Goal: Task Accomplishment & Management: Manage account settings

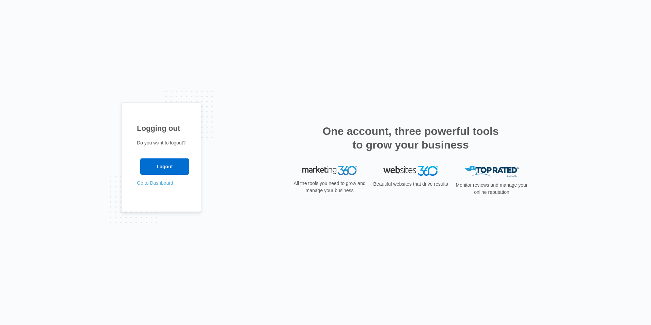
click at [147, 183] on link "Go to Dashboard" at bounding box center [155, 182] width 36 height 5
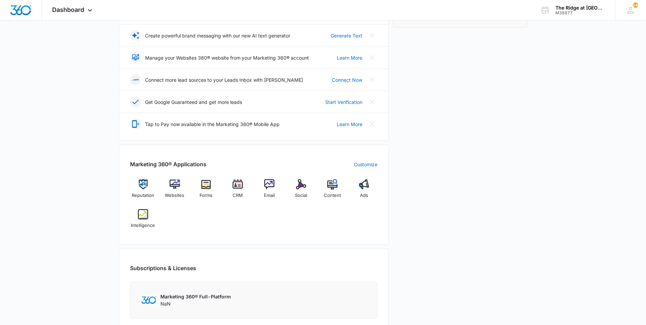
scroll to position [204, 0]
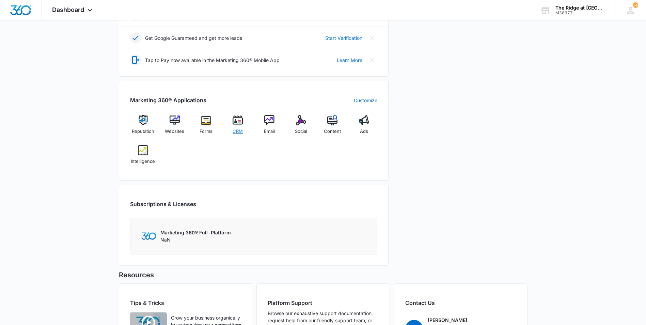
click at [234, 132] on span "CRM" at bounding box center [237, 131] width 10 height 7
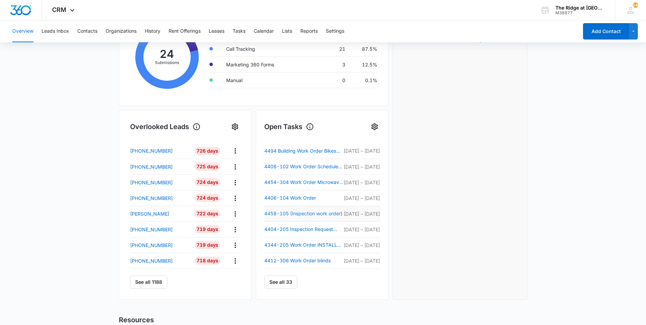
scroll to position [147, 0]
click at [281, 285] on link "See all 33" at bounding box center [280, 281] width 33 height 13
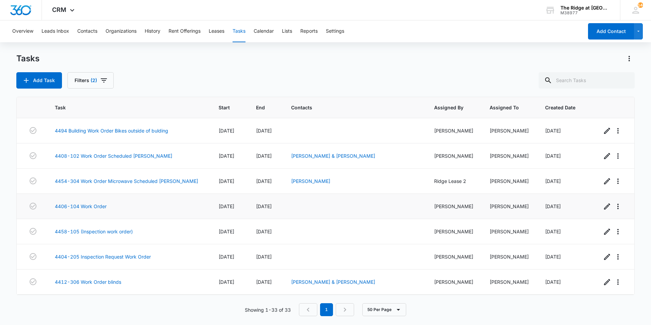
click at [83, 202] on td "4406-104 Work Order" at bounding box center [129, 206] width 164 height 25
click at [80, 208] on link "4406-104 Work Order" at bounding box center [81, 205] width 52 height 7
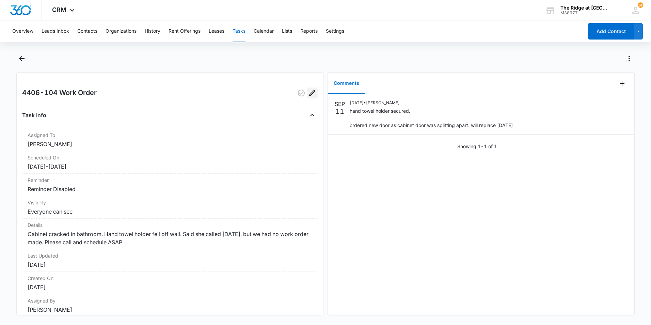
click at [310, 96] on icon "Edit" at bounding box center [312, 93] width 8 height 8
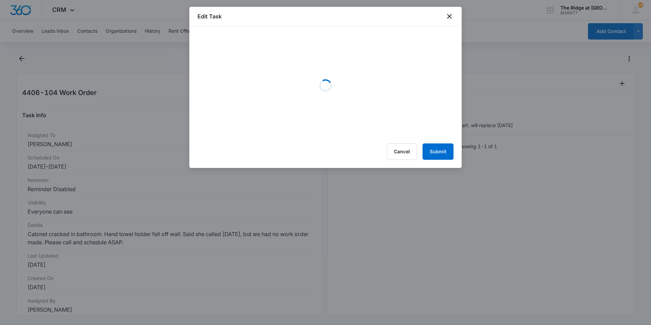
drag, startPoint x: 310, startPoint y: 96, endPoint x: 312, endPoint y: 45, distance: 50.7
click at [312, 45] on div "Loading" at bounding box center [325, 85] width 256 height 102
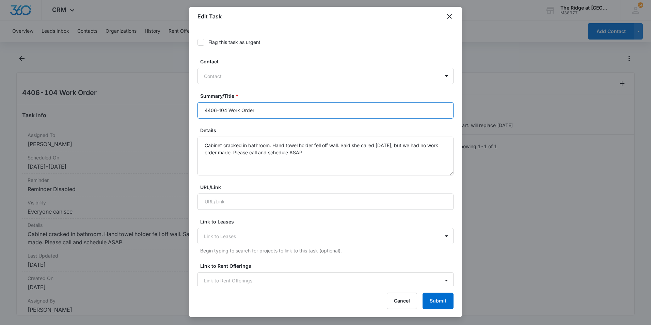
click at [283, 110] on input "4406-104 Work Order" at bounding box center [325, 110] width 256 height 16
type input "4406-104 Work Order cabinet door"
click at [427, 305] on button "Submit" at bounding box center [437, 300] width 31 height 16
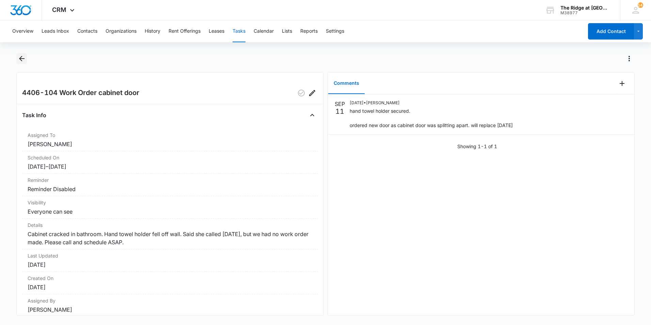
click at [21, 61] on icon "Back" at bounding box center [21, 58] width 5 height 5
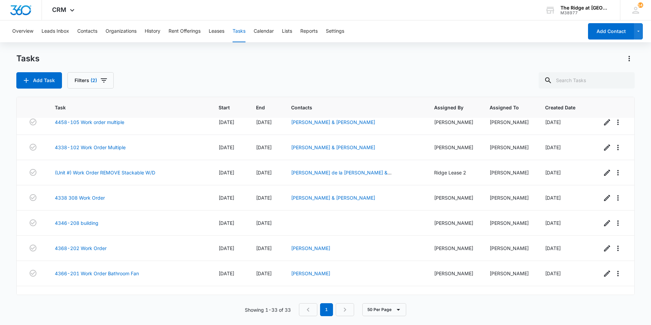
scroll to position [442, 0]
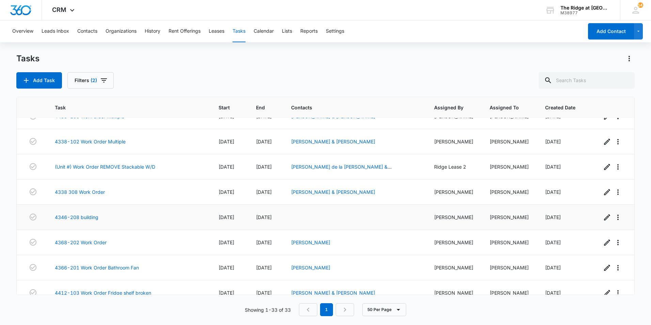
click at [98, 226] on td "4346-208 building" at bounding box center [129, 217] width 164 height 25
click at [106, 142] on link "4338-102 Work Order Multiple" at bounding box center [90, 141] width 71 height 7
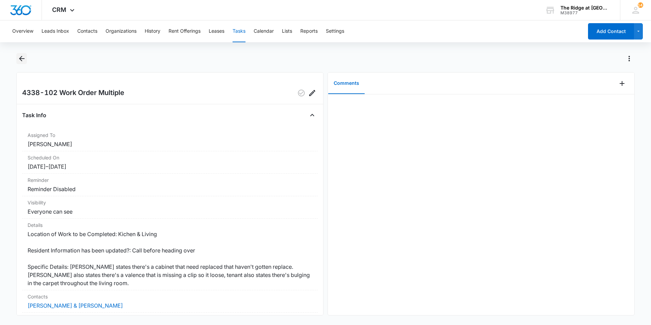
click at [17, 61] on button "Back" at bounding box center [21, 58] width 11 height 11
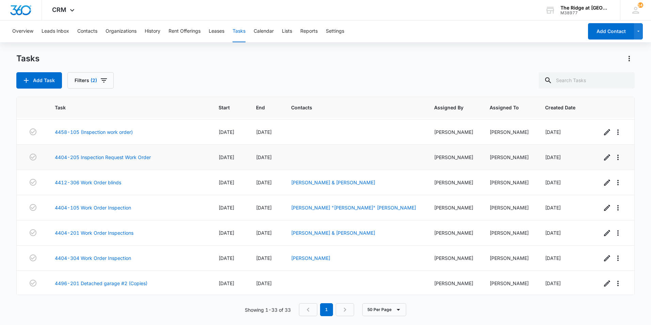
scroll to position [136, 0]
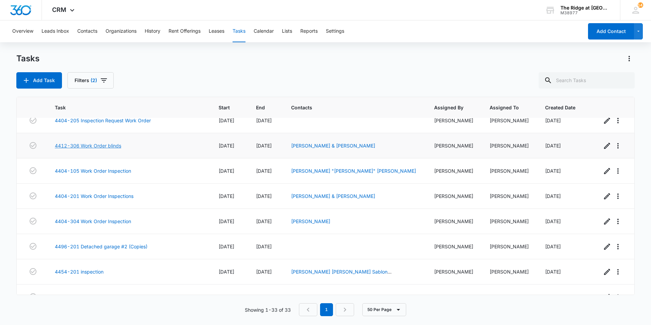
click at [112, 147] on link "4412-306 Work Order blinds" at bounding box center [88, 145] width 66 height 7
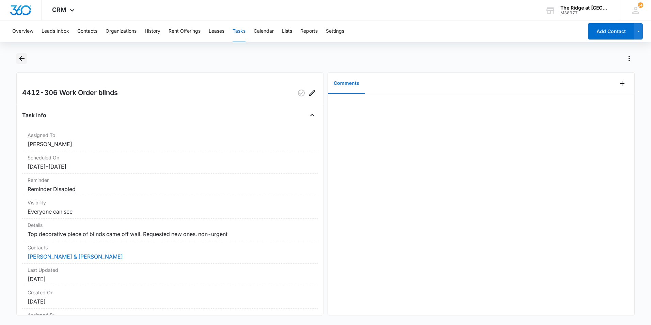
click at [22, 56] on icon "Back" at bounding box center [22, 58] width 8 height 8
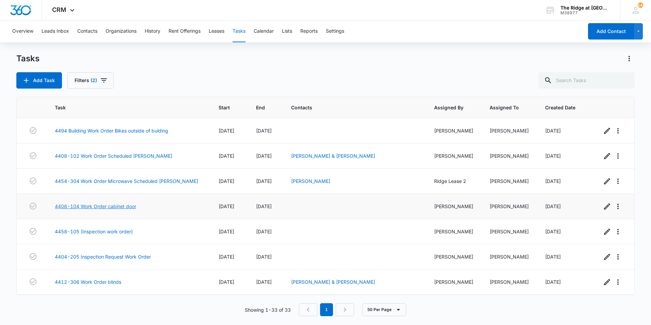
click at [114, 207] on link "4406-104 Work Order cabinet door" at bounding box center [95, 205] width 81 height 7
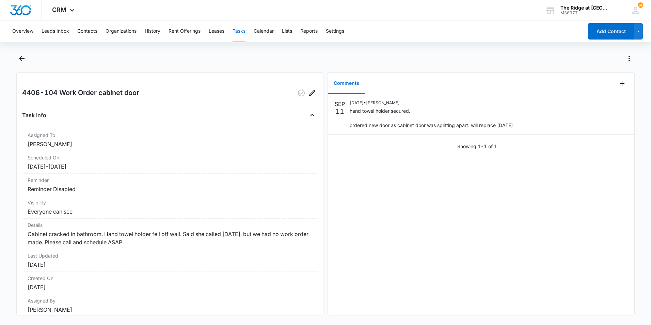
click at [24, 66] on div at bounding box center [325, 62] width 618 height 19
click at [22, 63] on button "Back" at bounding box center [21, 58] width 11 height 11
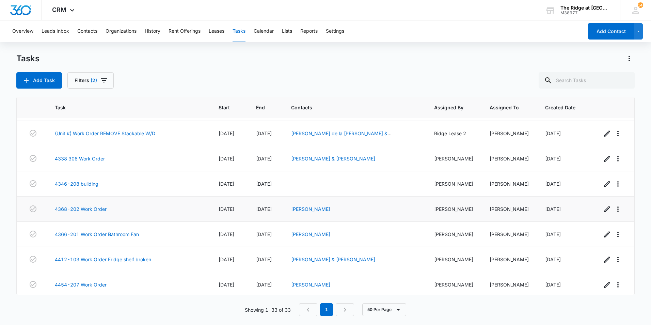
scroll to position [476, 0]
click at [603, 156] on icon "button" at bounding box center [607, 158] width 8 height 8
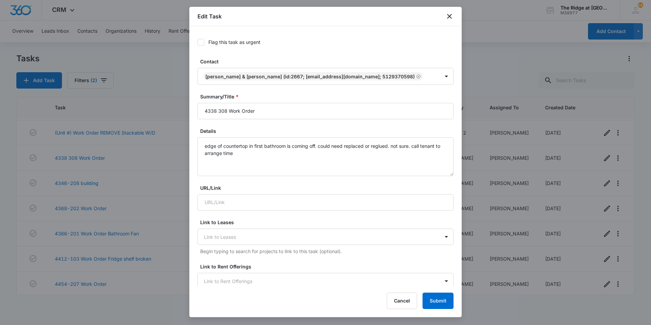
click at [453, 18] on div "Edit Task" at bounding box center [325, 16] width 272 height 19
click at [451, 17] on icon "close" at bounding box center [449, 16] width 8 height 8
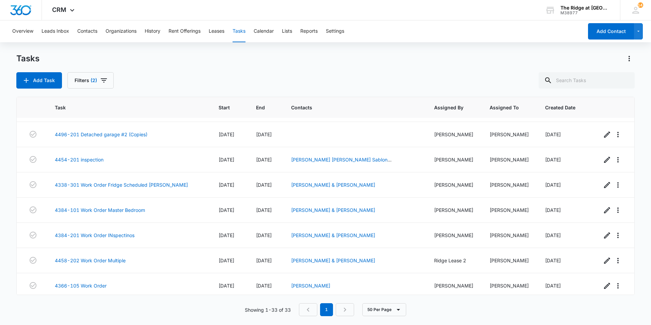
scroll to position [246, 0]
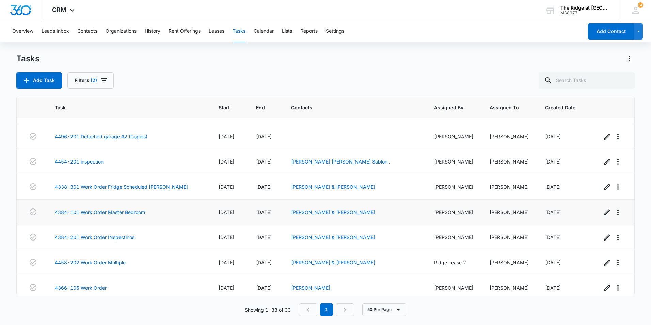
click at [595, 211] on td at bounding box center [613, 211] width 41 height 25
click at [601, 212] on button "button" at bounding box center [606, 212] width 11 height 11
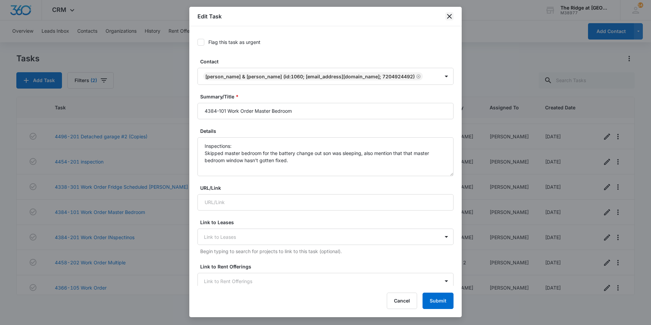
click at [451, 17] on icon "close" at bounding box center [449, 16] width 8 height 8
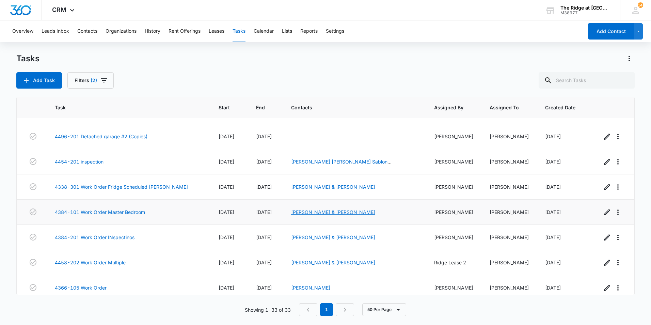
click at [366, 210] on link "[PERSON_NAME] & [PERSON_NAME]" at bounding box center [333, 212] width 84 height 6
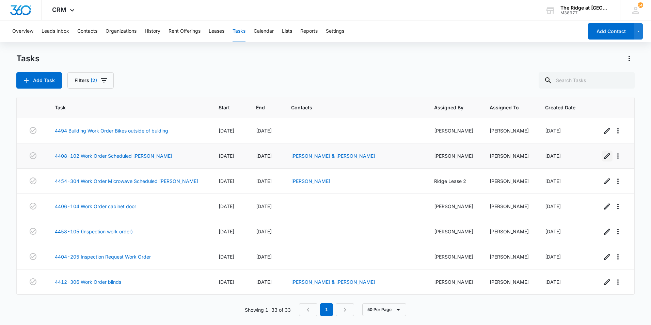
click at [604, 157] on icon "button" at bounding box center [607, 156] width 6 height 6
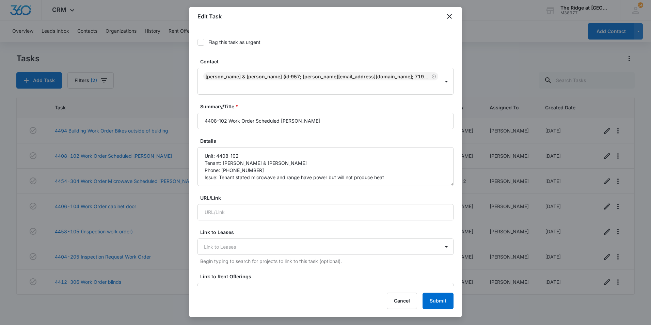
click at [443, 15] on div "Edit Task" at bounding box center [325, 16] width 272 height 19
click at [445, 15] on div "Edit Task" at bounding box center [325, 16] width 272 height 19
click at [447, 16] on icon "close" at bounding box center [449, 16] width 8 height 8
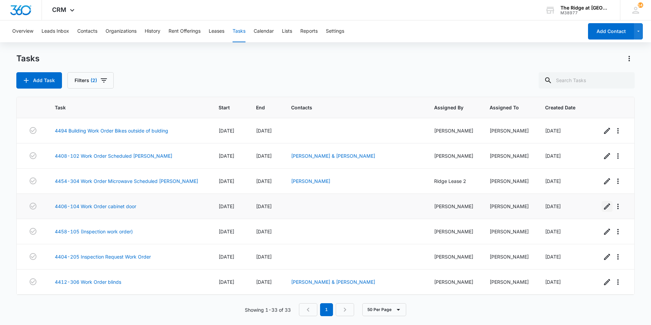
click at [605, 207] on icon "button" at bounding box center [607, 206] width 8 height 8
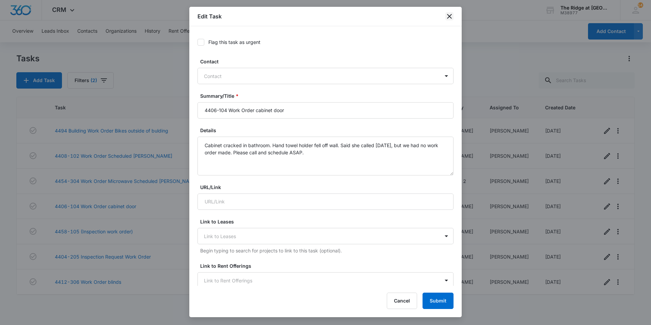
click at [451, 14] on icon "close" at bounding box center [449, 16] width 8 height 8
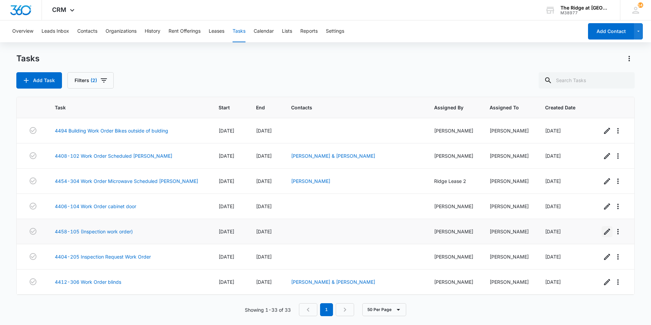
click at [603, 231] on icon "button" at bounding box center [607, 231] width 8 height 8
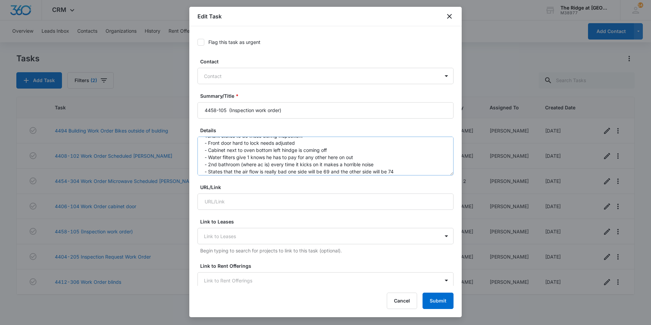
scroll to position [14, 0]
click at [452, 20] on icon "close" at bounding box center [449, 16] width 8 height 8
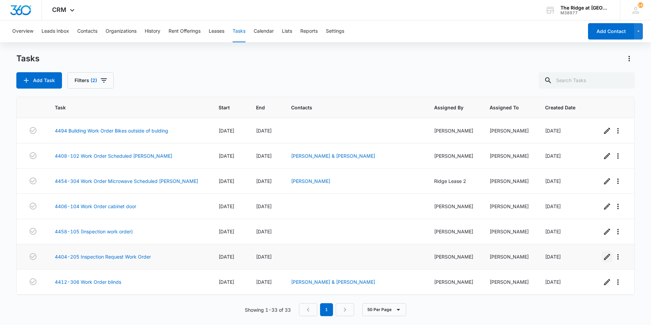
click at [603, 258] on icon "button" at bounding box center [607, 257] width 8 height 8
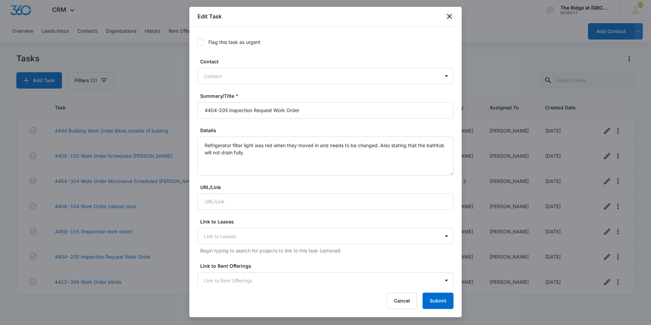
click at [451, 19] on icon "close" at bounding box center [449, 16] width 8 height 8
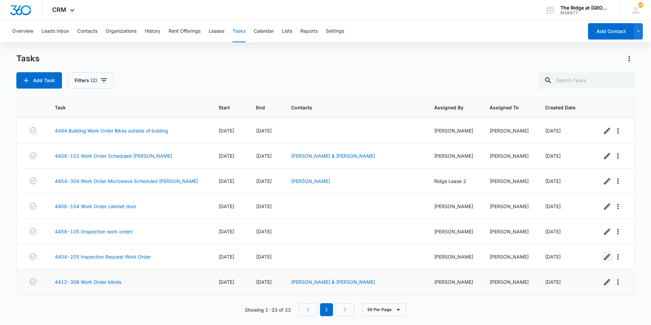
scroll to position [34, 0]
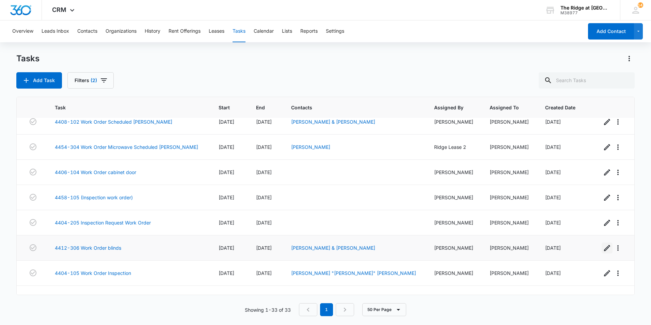
click at [603, 249] on icon "button" at bounding box center [607, 248] width 8 height 8
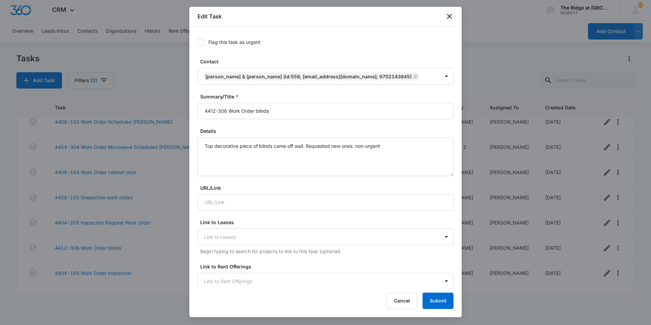
click at [447, 14] on icon "close" at bounding box center [449, 16] width 8 height 8
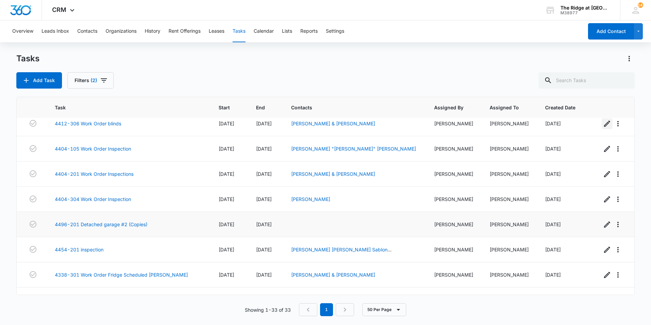
scroll to position [170, 0]
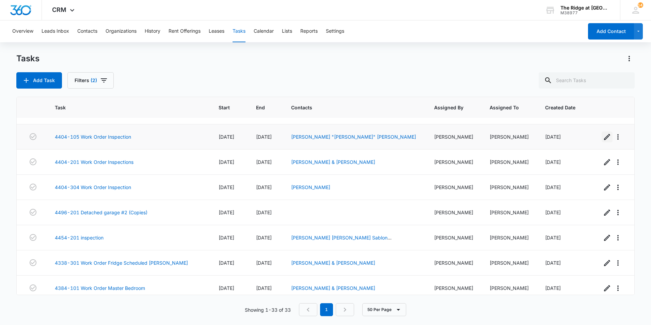
click at [603, 134] on icon "button" at bounding box center [607, 137] width 8 height 8
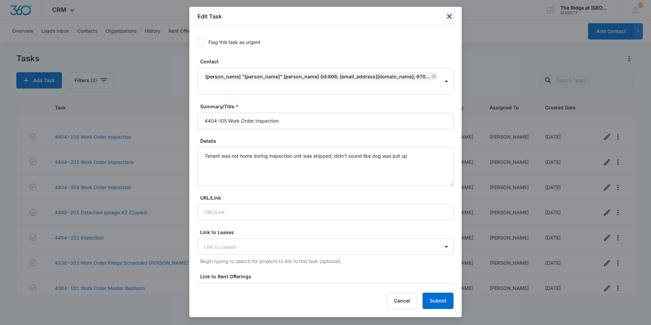
click at [448, 19] on icon "close" at bounding box center [449, 16] width 8 height 8
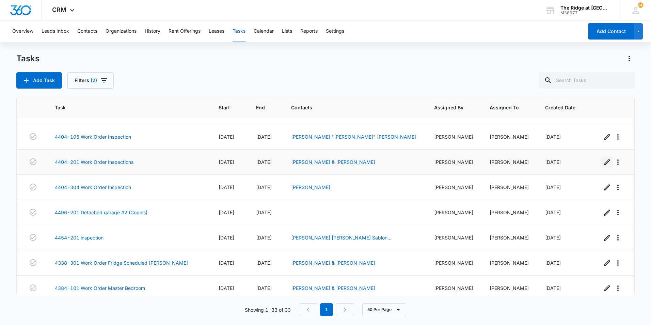
click at [603, 163] on icon "button" at bounding box center [607, 162] width 8 height 8
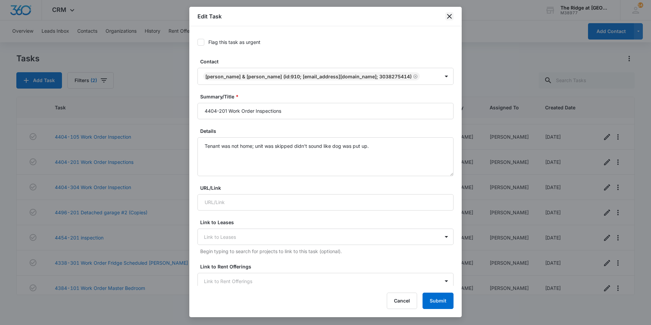
click at [445, 18] on icon "close" at bounding box center [449, 16] width 8 height 8
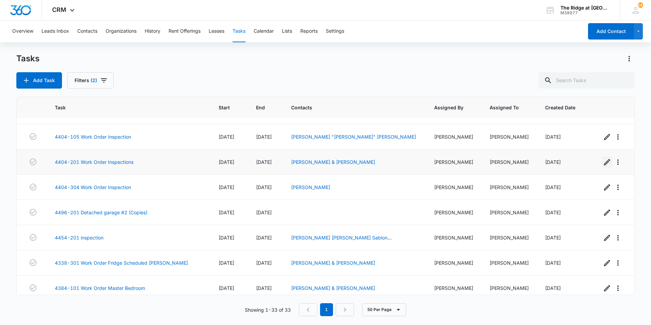
click at [604, 161] on icon "button" at bounding box center [607, 162] width 6 height 6
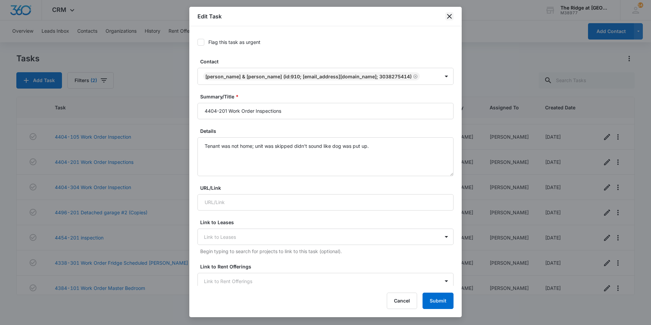
click at [449, 18] on icon "close" at bounding box center [449, 16] width 8 height 8
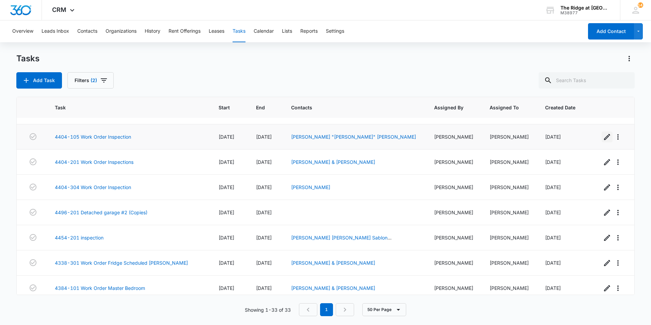
click at [603, 136] on icon "button" at bounding box center [607, 137] width 8 height 8
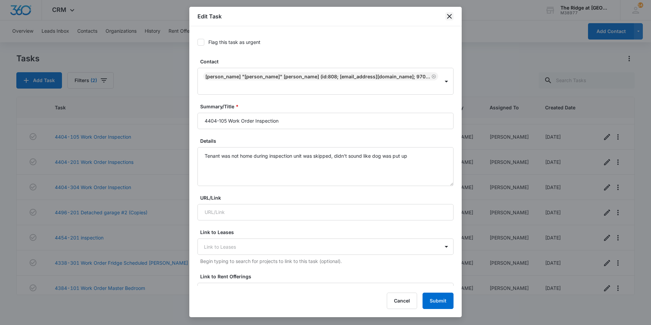
click at [449, 16] on icon "close" at bounding box center [449, 16] width 5 height 5
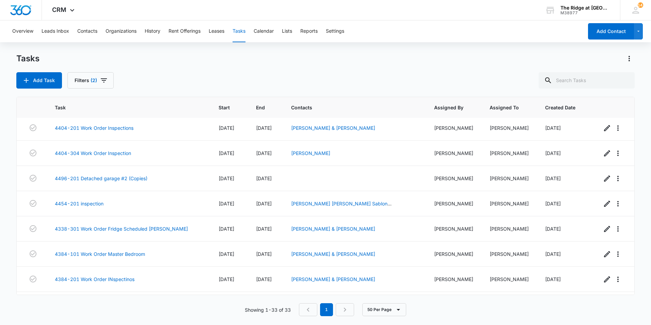
scroll to position [238, 0]
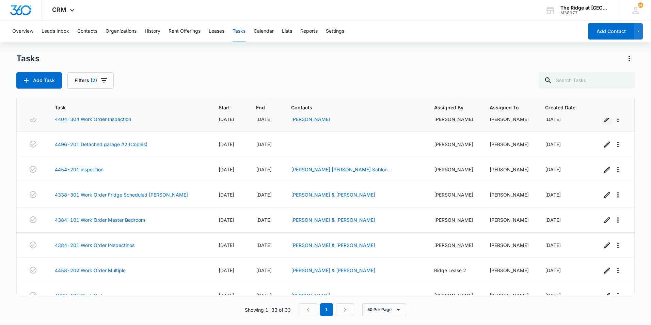
click at [604, 121] on icon "button" at bounding box center [607, 119] width 6 height 6
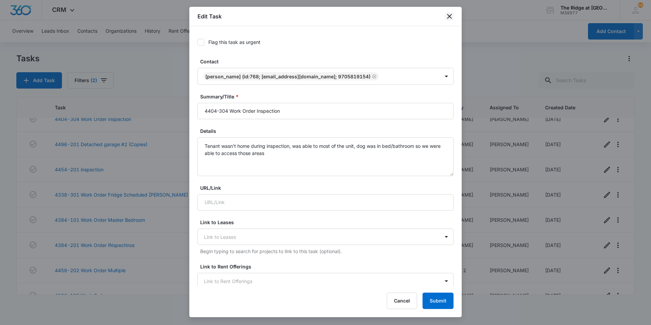
click at [448, 18] on icon "close" at bounding box center [449, 16] width 5 height 5
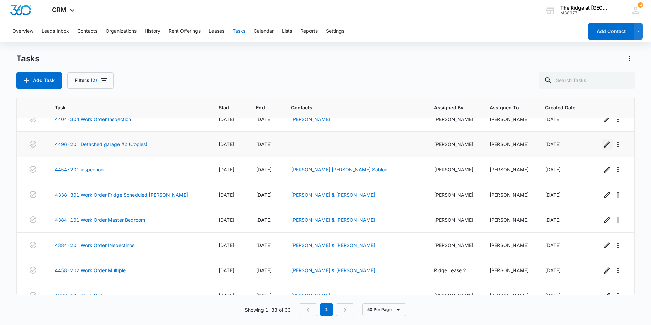
click at [603, 148] on icon "button" at bounding box center [607, 144] width 8 height 8
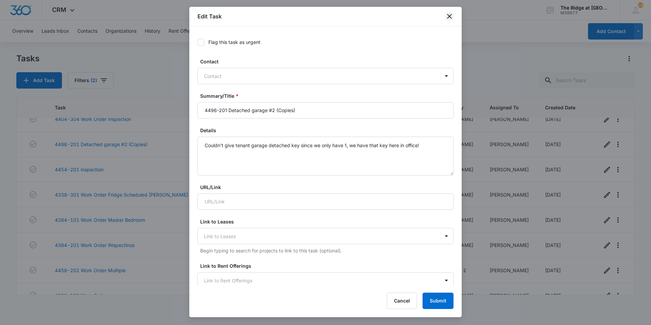
click at [453, 16] on icon "close" at bounding box center [449, 16] width 8 height 8
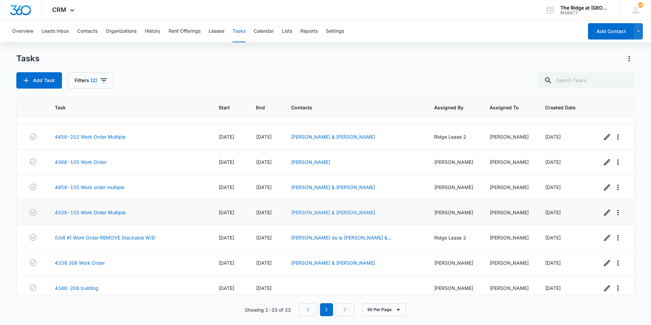
scroll to position [374, 0]
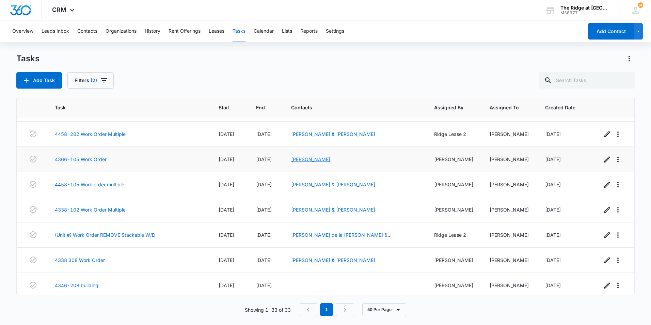
click at [299, 162] on link "[PERSON_NAME]" at bounding box center [310, 159] width 39 height 6
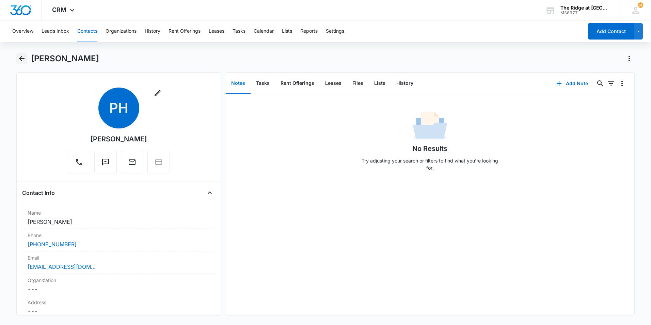
click at [18, 61] on icon "Back" at bounding box center [22, 58] width 8 height 8
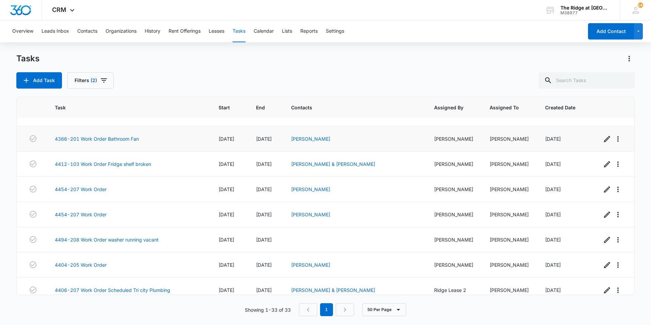
scroll to position [654, 0]
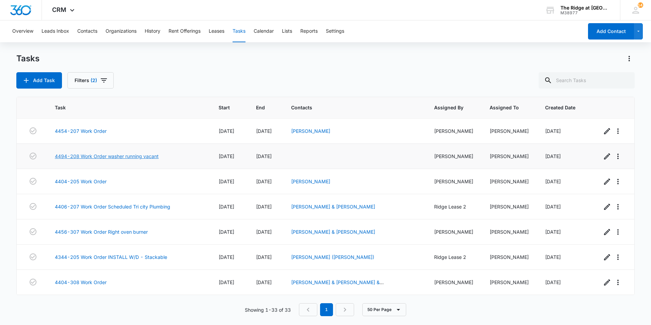
click at [102, 154] on link "4494-208 Work Order washer running vacant" at bounding box center [107, 155] width 104 height 7
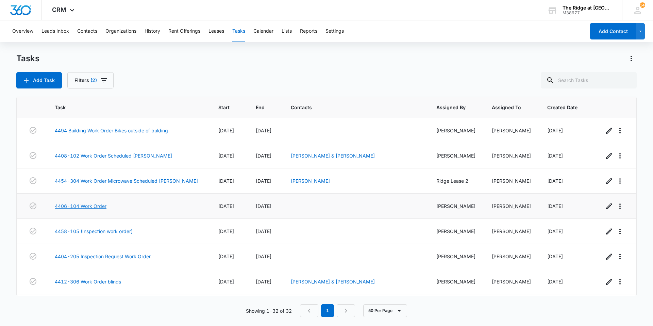
click at [99, 205] on link "4406-104 Work Order" at bounding box center [81, 205] width 52 height 7
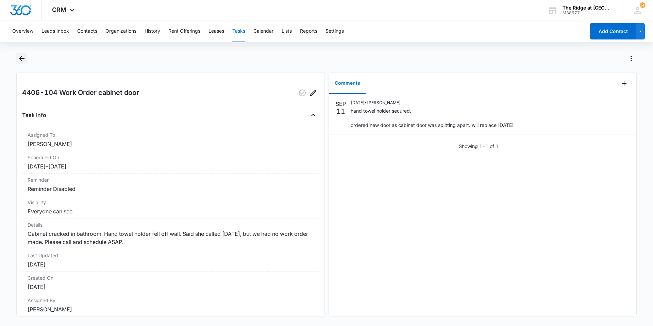
click at [24, 57] on icon "Back" at bounding box center [22, 58] width 8 height 8
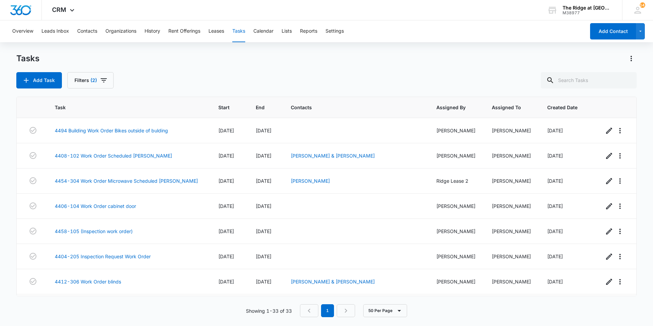
scroll to position [136, 0]
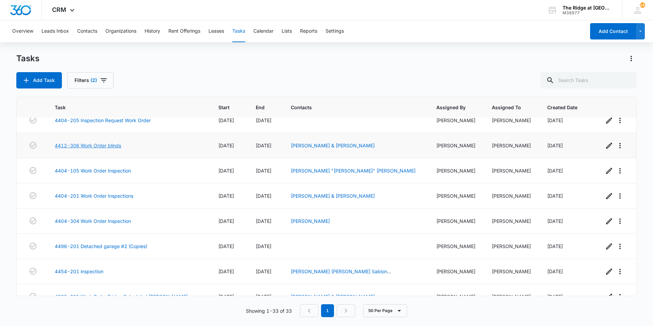
click at [107, 145] on link "4412-306 Work Order blinds" at bounding box center [88, 145] width 66 height 7
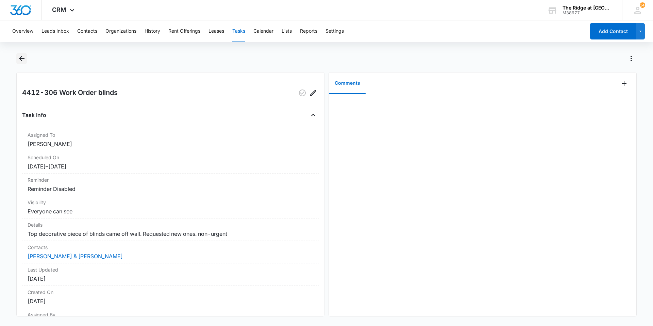
click at [23, 60] on icon "Back" at bounding box center [22, 58] width 8 height 8
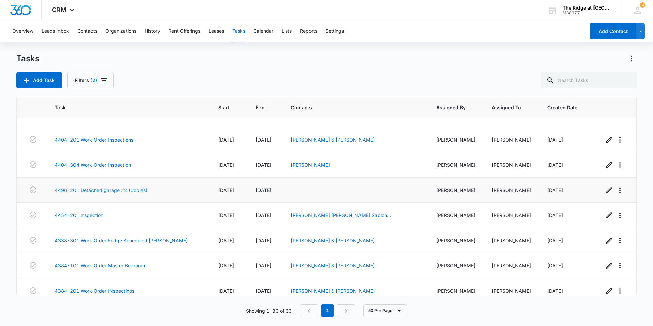
scroll to position [204, 0]
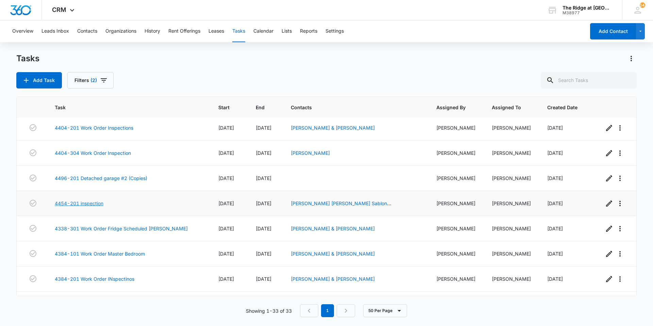
click at [88, 202] on link "4454-201 inspection" at bounding box center [79, 203] width 49 height 7
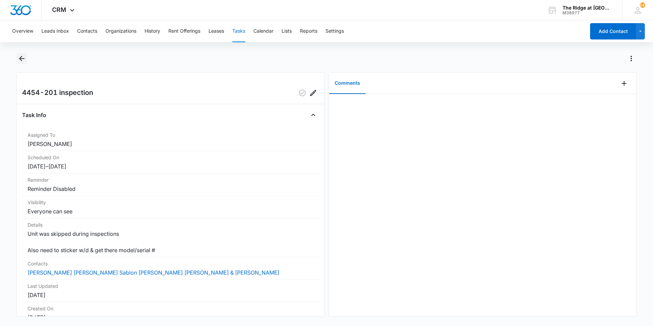
click at [24, 62] on icon "Back" at bounding box center [22, 58] width 8 height 8
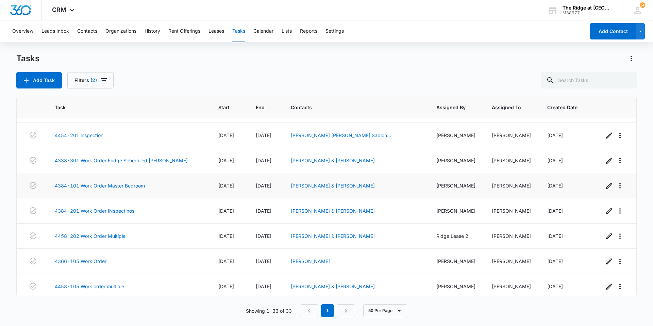
scroll to position [306, 0]
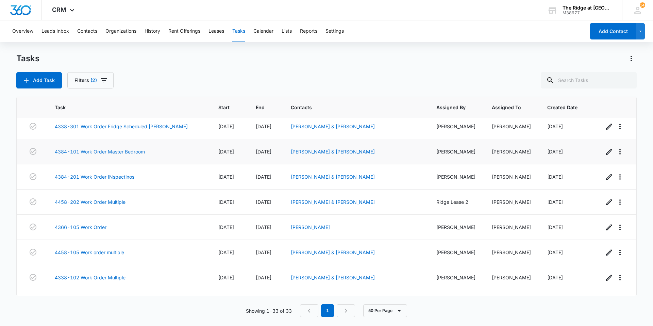
click at [124, 150] on link "4384-101 Work Order Master Bedroom" at bounding box center [100, 151] width 90 height 7
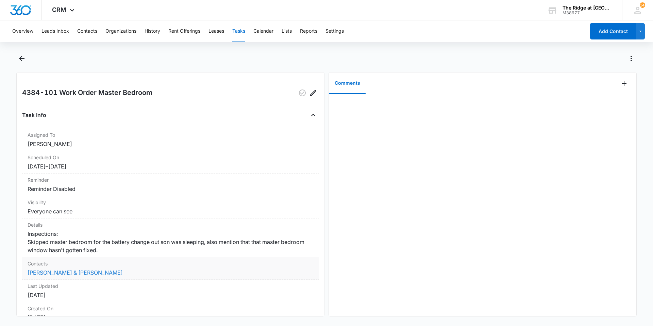
click at [63, 274] on link "Nathan Hernandez & Ricardo Hernandez" at bounding box center [75, 272] width 95 height 7
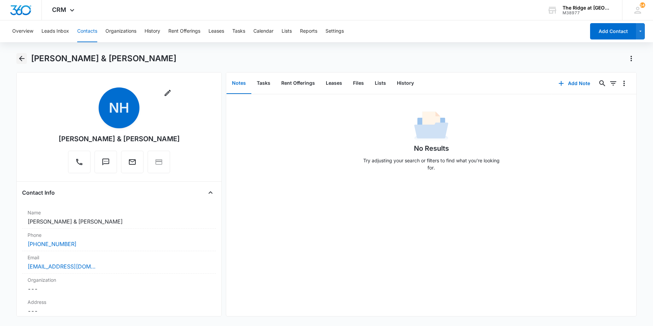
click at [20, 59] on icon "Back" at bounding box center [21, 58] width 5 height 5
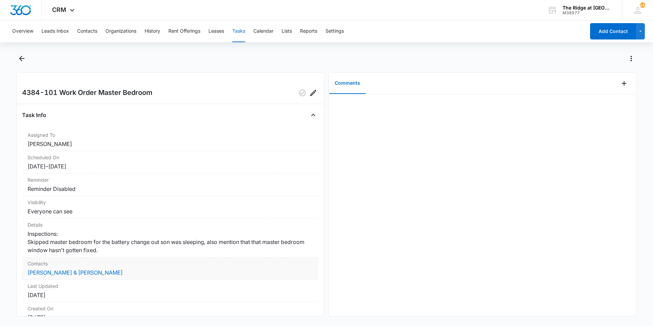
click at [60, 276] on dd "[PERSON_NAME] & [PERSON_NAME]" at bounding box center [171, 273] width 286 height 8
click at [59, 275] on link "[PERSON_NAME] & [PERSON_NAME]" at bounding box center [75, 272] width 95 height 7
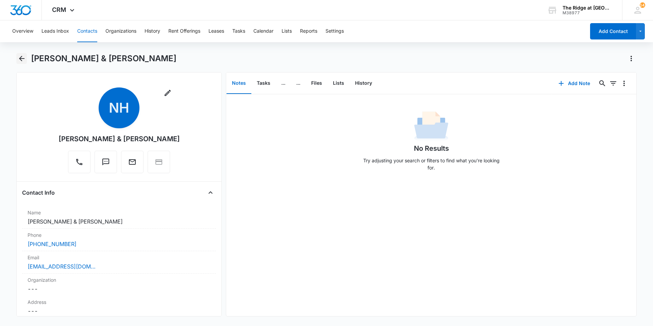
click at [19, 59] on icon "Back" at bounding box center [22, 58] width 8 height 8
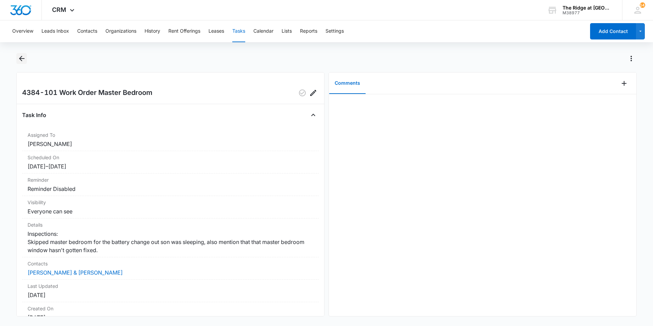
click at [23, 59] on icon "Back" at bounding box center [22, 58] width 8 height 8
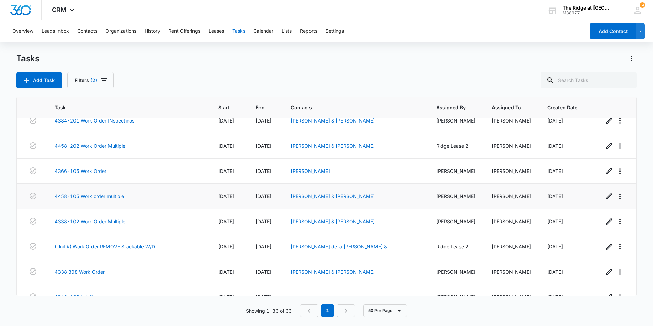
scroll to position [374, 0]
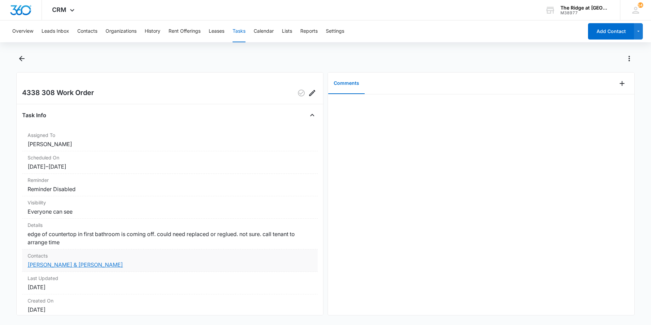
click at [62, 262] on link "[PERSON_NAME] & [PERSON_NAME]" at bounding box center [75, 264] width 95 height 7
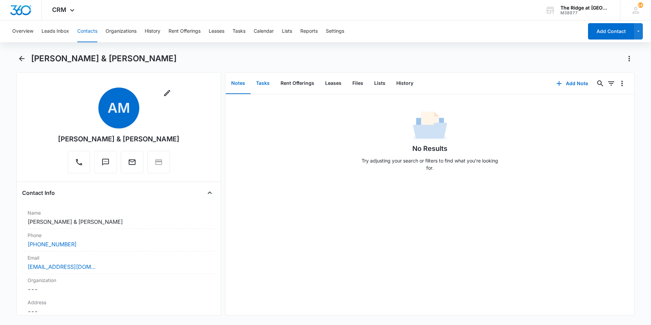
click at [260, 88] on button "Tasks" at bounding box center [262, 83] width 25 height 21
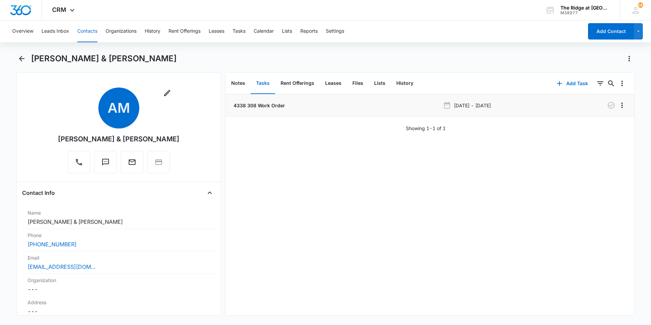
click at [270, 112] on li "4338 308 Work Order [DATE] - [DATE]" at bounding box center [429, 105] width 409 height 22
click at [272, 106] on p "4338 308 Work Order" at bounding box center [258, 105] width 53 height 7
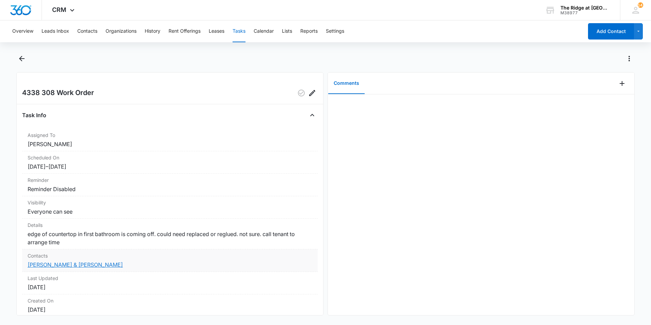
click at [32, 264] on link "[PERSON_NAME] & [PERSON_NAME]" at bounding box center [75, 264] width 95 height 7
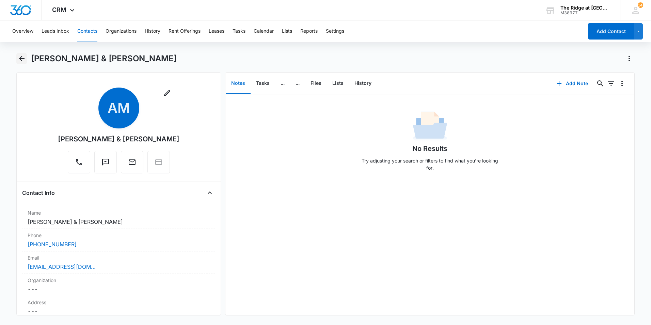
click at [18, 58] on button "Back" at bounding box center [21, 58] width 11 height 11
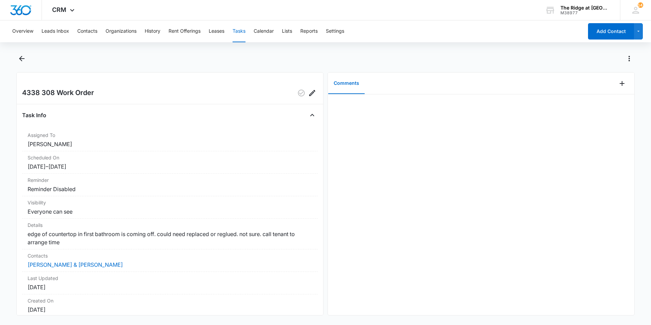
click at [21, 64] on div at bounding box center [325, 62] width 618 height 19
click at [22, 64] on button "Back" at bounding box center [21, 58] width 11 height 11
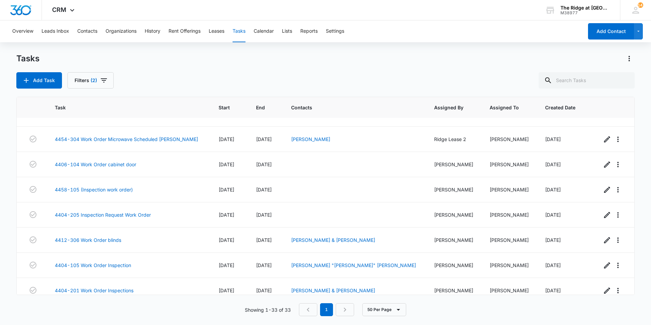
scroll to position [34, 0]
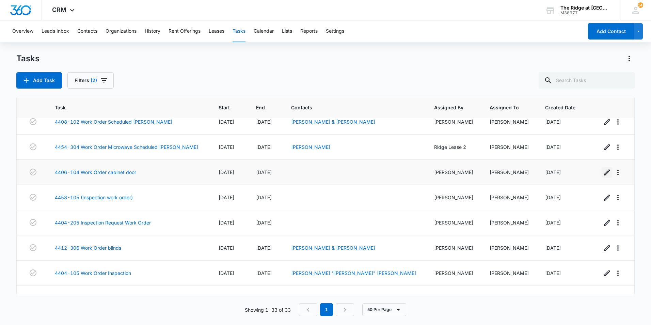
click at [604, 172] on icon "button" at bounding box center [607, 172] width 6 height 6
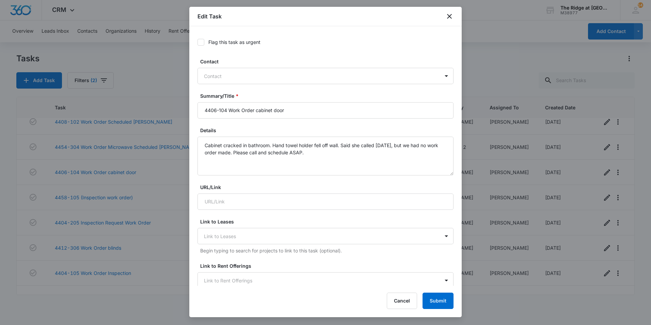
click at [448, 12] on div "Edit Task" at bounding box center [325, 16] width 272 height 19
click at [450, 15] on icon "close" at bounding box center [449, 16] width 8 height 8
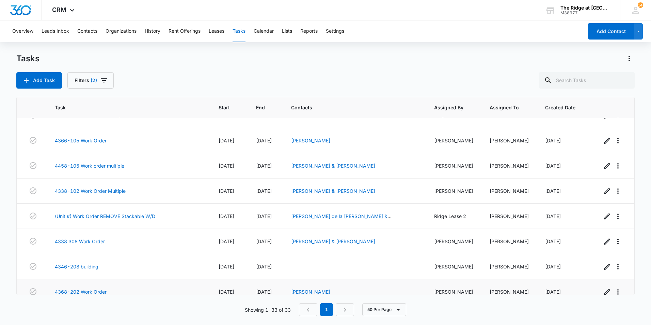
scroll to position [382, 0]
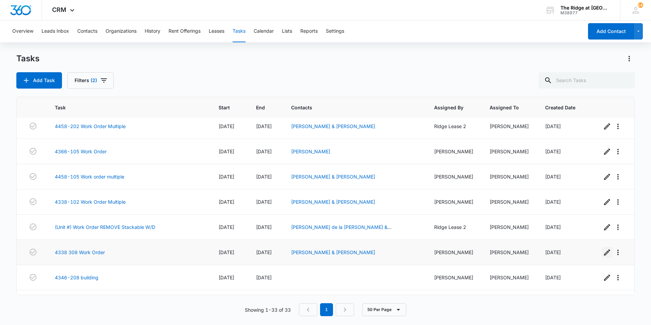
click at [603, 253] on icon "button" at bounding box center [607, 252] width 8 height 8
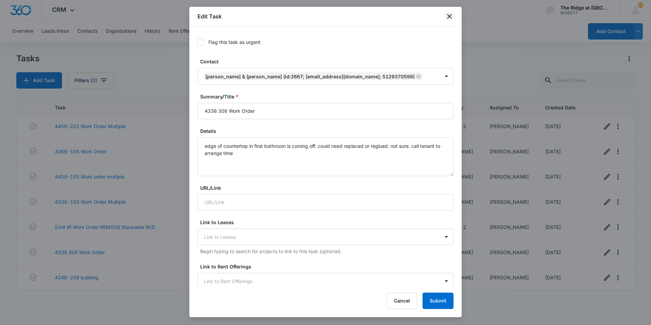
click at [449, 18] on icon "close" at bounding box center [449, 16] width 8 height 8
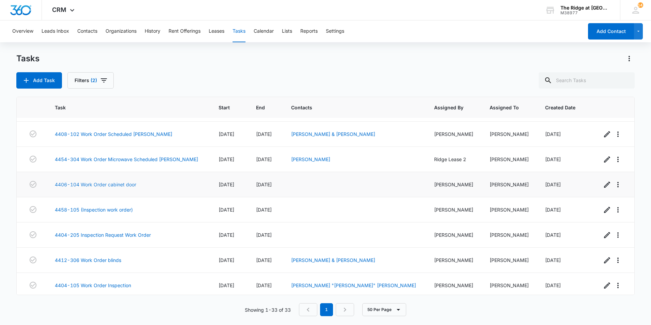
scroll to position [34, 0]
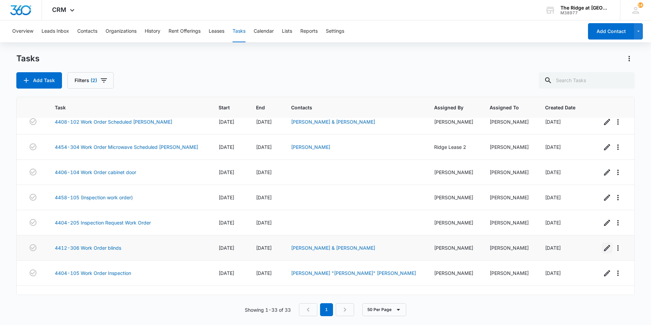
click at [603, 249] on icon "button" at bounding box center [607, 248] width 8 height 8
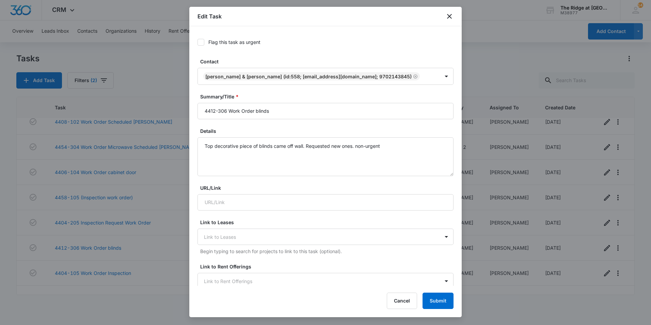
click at [444, 17] on div "Edit Task" at bounding box center [325, 16] width 272 height 19
click at [449, 19] on icon "close" at bounding box center [449, 16] width 8 height 8
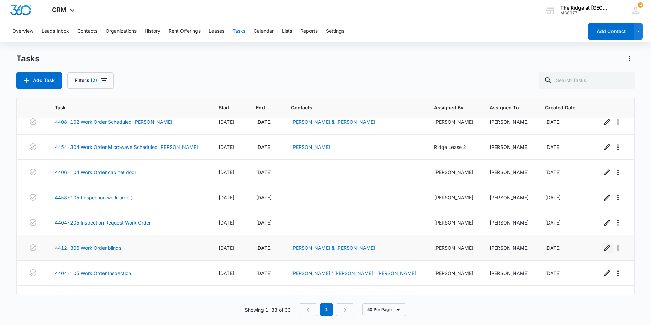
click at [603, 247] on icon "button" at bounding box center [607, 248] width 8 height 8
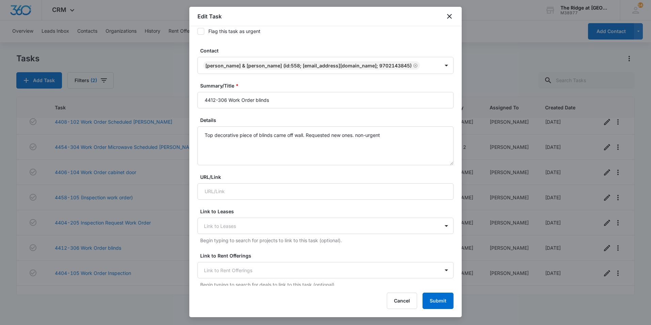
scroll to position [0, 0]
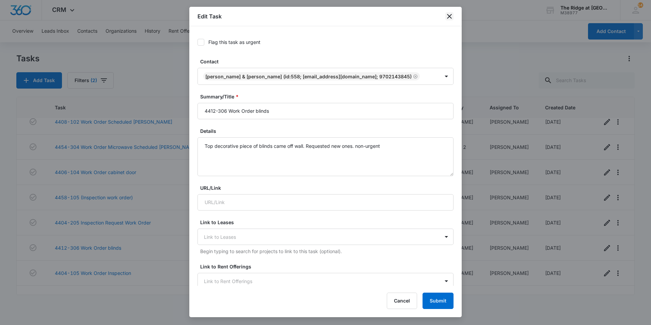
click at [451, 16] on icon "close" at bounding box center [449, 16] width 8 height 8
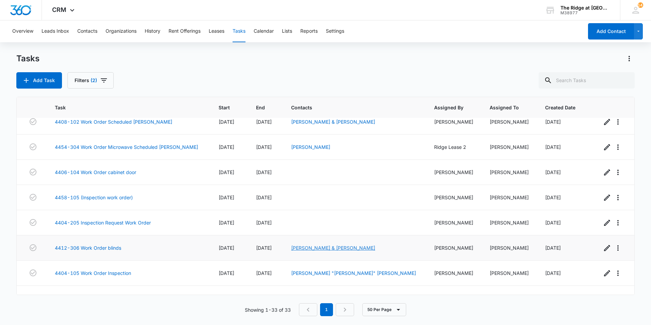
click at [305, 248] on link "Valerie Flory & Christopher Sullivan" at bounding box center [333, 248] width 84 height 6
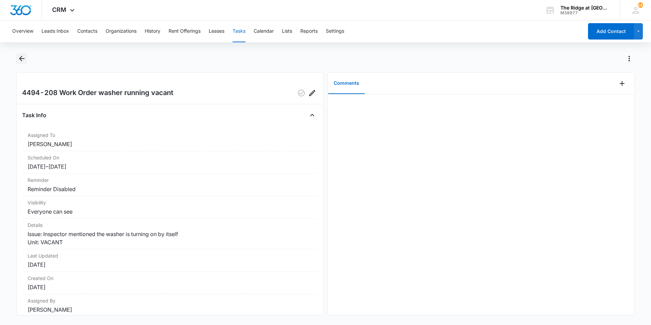
click at [23, 54] on button "Back" at bounding box center [21, 58] width 11 height 11
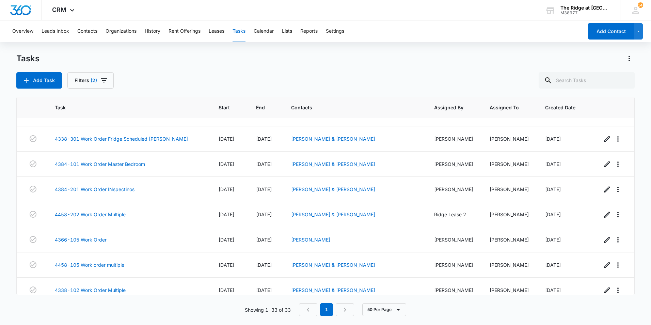
scroll to position [306, 0]
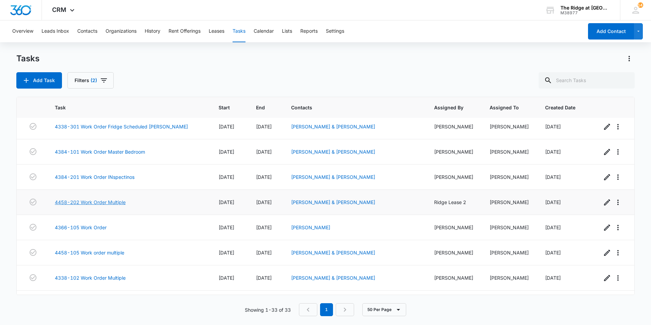
click at [73, 202] on link "4458-202 Work Order Multiple" at bounding box center [90, 201] width 71 height 7
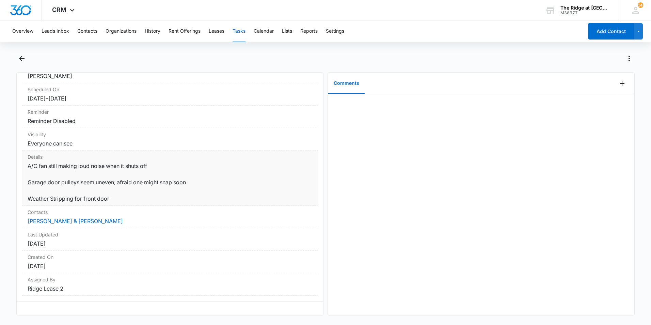
scroll to position [73, 0]
click at [50, 217] on link "[PERSON_NAME] & [PERSON_NAME]" at bounding box center [75, 220] width 95 height 7
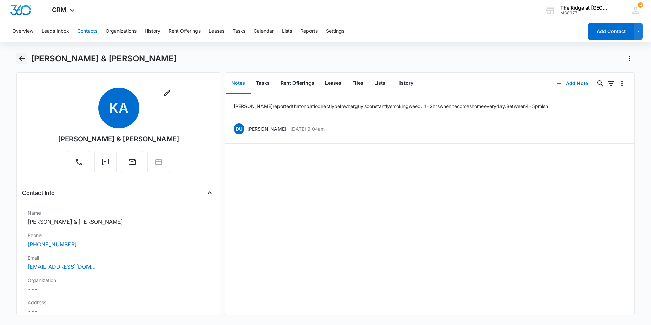
click at [21, 57] on icon "Back" at bounding box center [21, 58] width 5 height 5
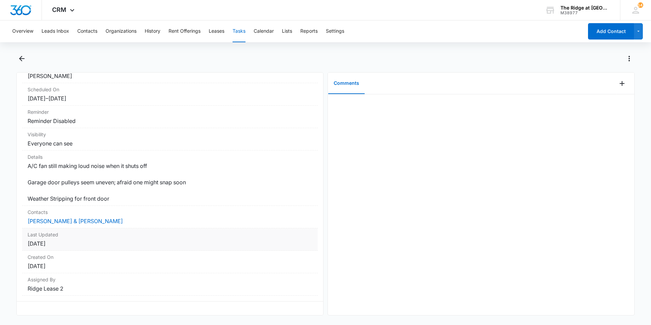
scroll to position [73, 0]
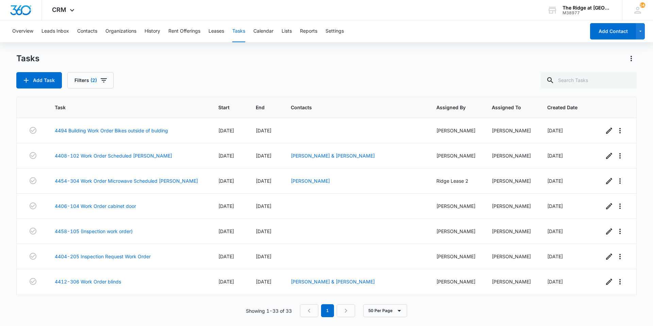
scroll to position [374, 0]
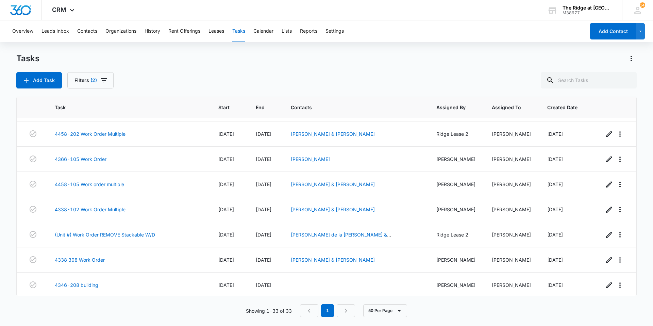
click at [340, 81] on div "Add Task Filters (2)" at bounding box center [326, 80] width 621 height 16
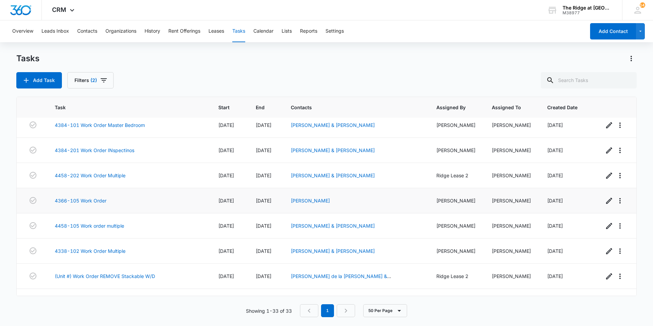
scroll to position [272, 0]
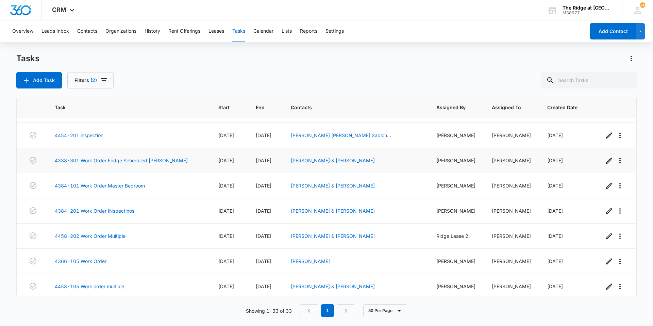
click at [262, 163] on span "[DATE]" at bounding box center [264, 161] width 16 height 6
click at [262, 160] on span "[DATE]" at bounding box center [264, 161] width 16 height 6
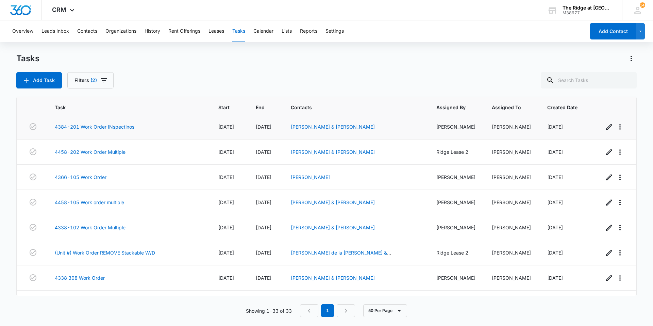
scroll to position [415, 0]
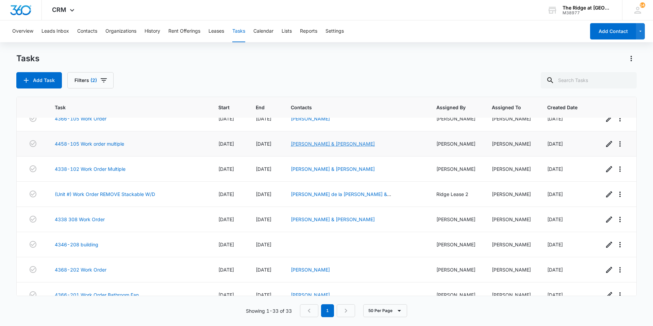
click at [302, 145] on link "[PERSON_NAME] & [PERSON_NAME]" at bounding box center [333, 144] width 84 height 6
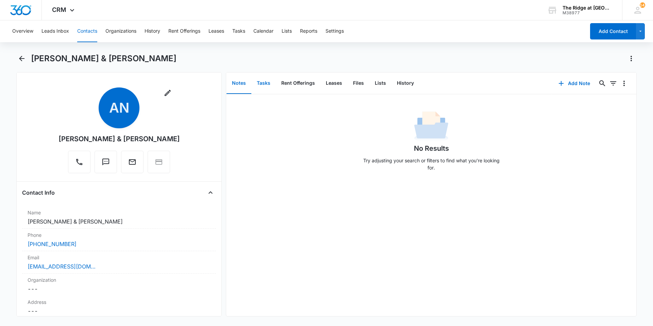
click at [259, 90] on button "Tasks" at bounding box center [264, 83] width 25 height 21
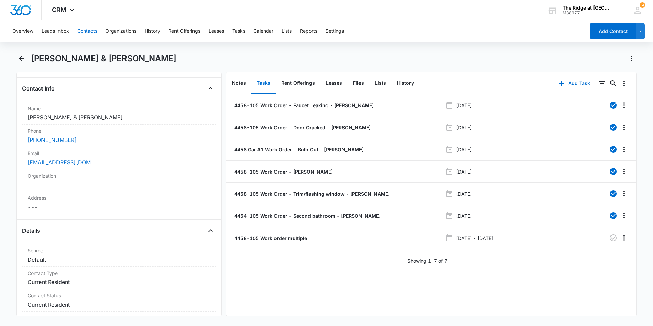
scroll to position [68, 0]
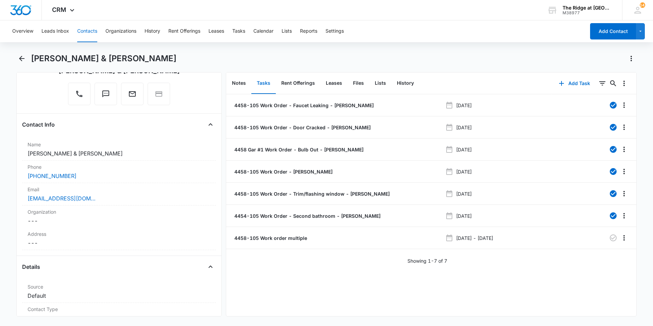
click at [23, 64] on div "[PERSON_NAME] & [PERSON_NAME]" at bounding box center [326, 62] width 621 height 19
click at [22, 59] on icon "Back" at bounding box center [22, 58] width 8 height 8
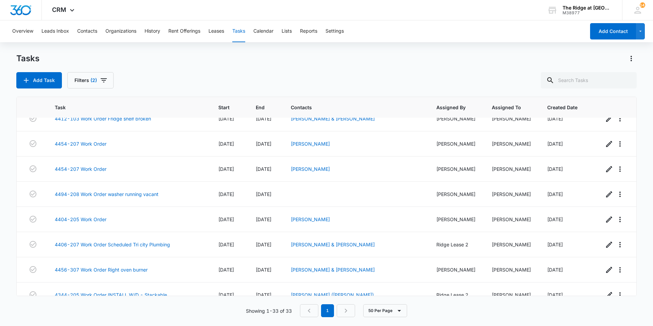
scroll to position [653, 0]
